Goal: Communication & Community: Answer question/provide support

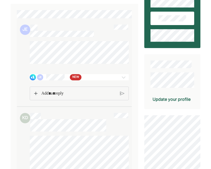
scroll to position [51, 0]
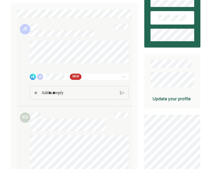
click at [112, 80] on div "JE NEW" at bounding box center [71, 77] width 82 height 6
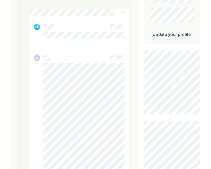
scroll to position [116, 0]
click at [123, 14] on img at bounding box center [123, 12] width 6 height 6
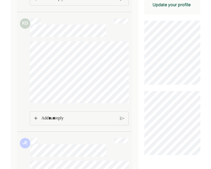
scroll to position [0, 0]
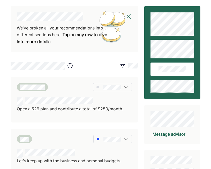
click at [129, 17] on img at bounding box center [129, 16] width 6 height 6
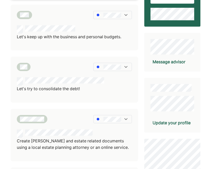
scroll to position [71, 0]
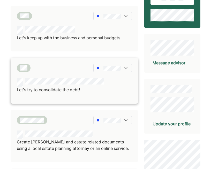
click at [52, 77] on div "Let's try to consolidate the debt!" at bounding box center [74, 81] width 127 height 46
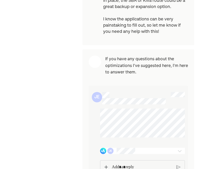
scroll to position [773, 0]
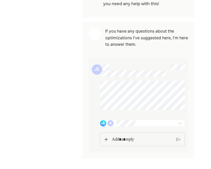
click at [107, 140] on img at bounding box center [105, 140] width 3 height 4
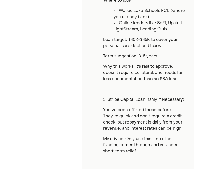
scroll to position [310, 0]
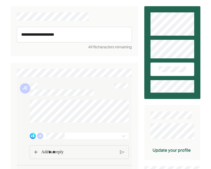
click at [79, 37] on p "**********" at bounding box center [74, 34] width 106 height 7
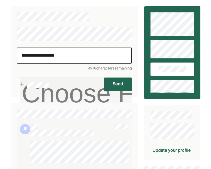
click at [73, 55] on p "**********" at bounding box center [74, 55] width 106 height 7
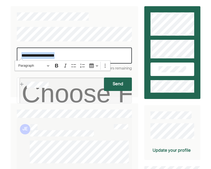
drag, startPoint x: 73, startPoint y: 55, endPoint x: 7, endPoint y: 51, distance: 66.8
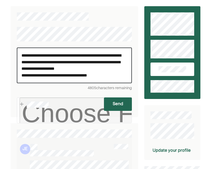
click at [115, 103] on button "Send" at bounding box center [118, 103] width 28 height 13
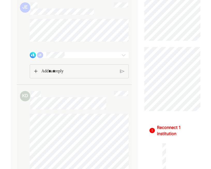
scroll to position [189, 0]
click at [122, 58] on img at bounding box center [123, 55] width 6 height 6
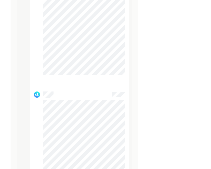
scroll to position [1773, 0]
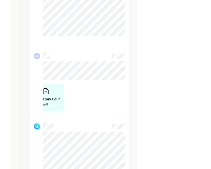
scroll to position [1253, 0]
click at [54, 103] on div "Cyan Counseling Plan (1).pdf pdf" at bounding box center [53, 97] width 21 height 19
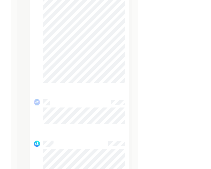
scroll to position [1929, 0]
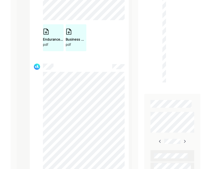
scroll to position [430, 0]
click at [52, 42] on div "Endurance Loan - [US_STATE] Women Forward.pdf" at bounding box center [53, 38] width 21 height 5
click at [73, 42] on div "Business Microloan - [US_STATE] Women Forward.pdf" at bounding box center [76, 38] width 21 height 5
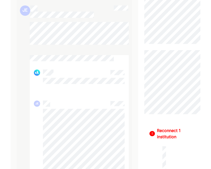
scroll to position [187, 0]
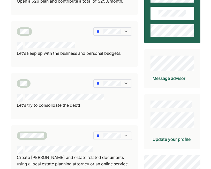
scroll to position [57, 0]
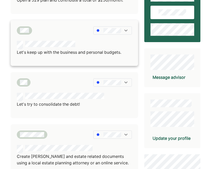
click at [82, 40] on div "Let's keep up with the business and personal budgets." at bounding box center [74, 43] width 127 height 46
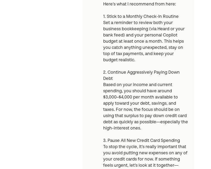
scroll to position [125, 0]
